Goal: Task Accomplishment & Management: Manage account settings

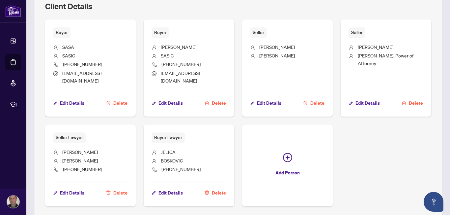
scroll to position [443, 0]
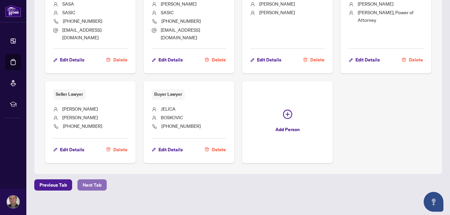
click at [87, 181] on span "Next Tab" at bounding box center [92, 184] width 19 height 11
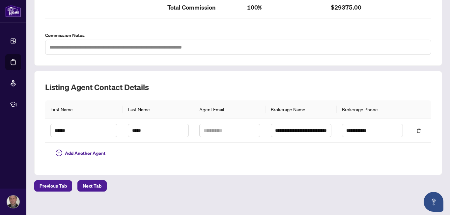
scroll to position [244, 0]
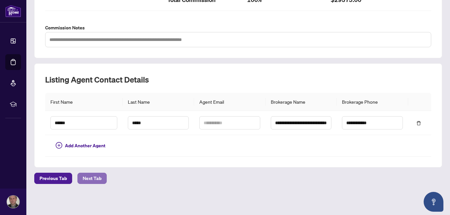
click at [94, 179] on span "Next Tab" at bounding box center [92, 178] width 19 height 11
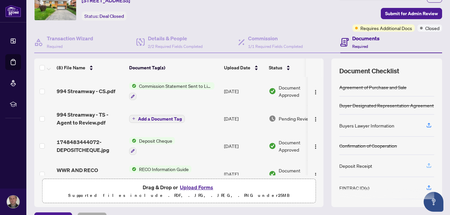
click at [428, 163] on icon "button" at bounding box center [429, 164] width 3 height 3
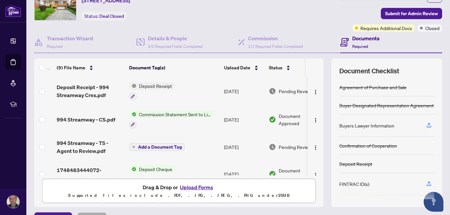
click at [164, 85] on span "Deposit Receipt" at bounding box center [155, 85] width 38 height 7
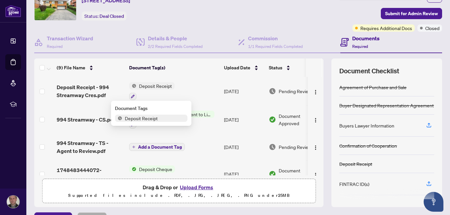
click at [152, 122] on div "Document Tags Deposit Receipt" at bounding box center [151, 113] width 80 height 25
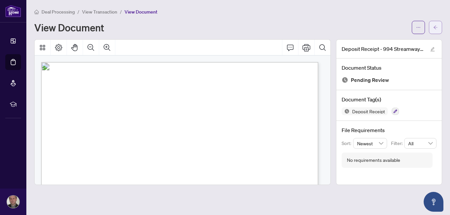
click at [439, 27] on button "button" at bounding box center [435, 27] width 13 height 13
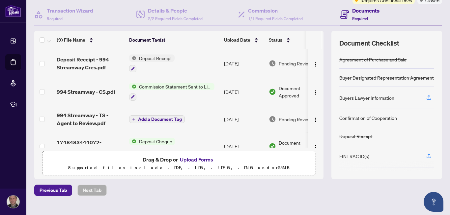
scroll to position [60, 0]
click at [158, 55] on span "Deposit Receipt" at bounding box center [155, 57] width 38 height 7
click at [160, 57] on span "Deposit Receipt" at bounding box center [155, 57] width 38 height 7
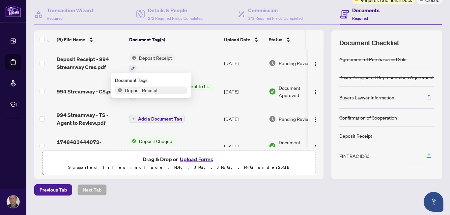
click at [146, 88] on span "Deposit Receipt" at bounding box center [141, 89] width 38 height 7
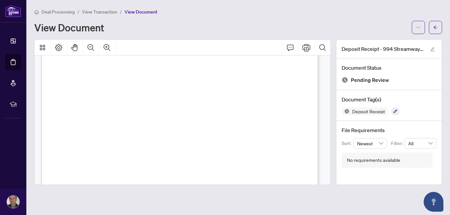
scroll to position [33, 0]
click at [435, 27] on icon "arrow-left" at bounding box center [435, 27] width 5 height 5
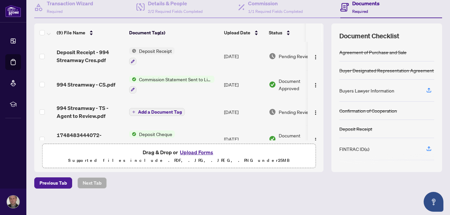
scroll to position [72, 0]
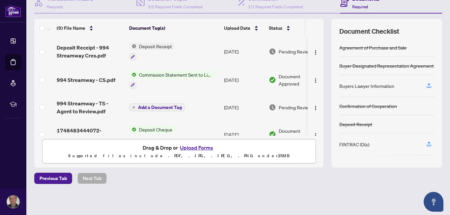
click at [197, 147] on button "Upload Forms" at bounding box center [196, 147] width 37 height 9
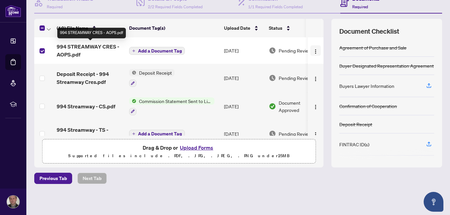
drag, startPoint x: 60, startPoint y: 49, endPoint x: 309, endPoint y: 50, distance: 248.2
click at [313, 50] on img "button" at bounding box center [315, 51] width 5 height 5
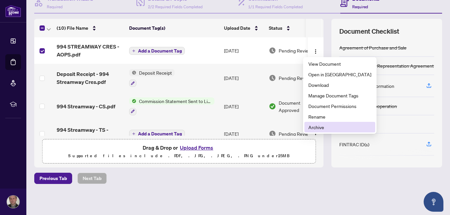
click at [319, 128] on span "Archive" at bounding box center [340, 126] width 63 height 7
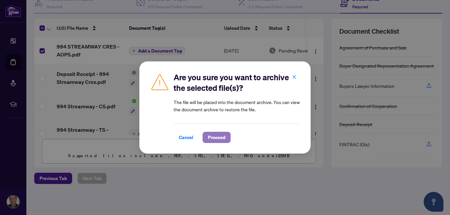
click at [220, 140] on span "Proceed" at bounding box center [216, 137] width 17 height 11
